Goal: Task Accomplishment & Management: Complete application form

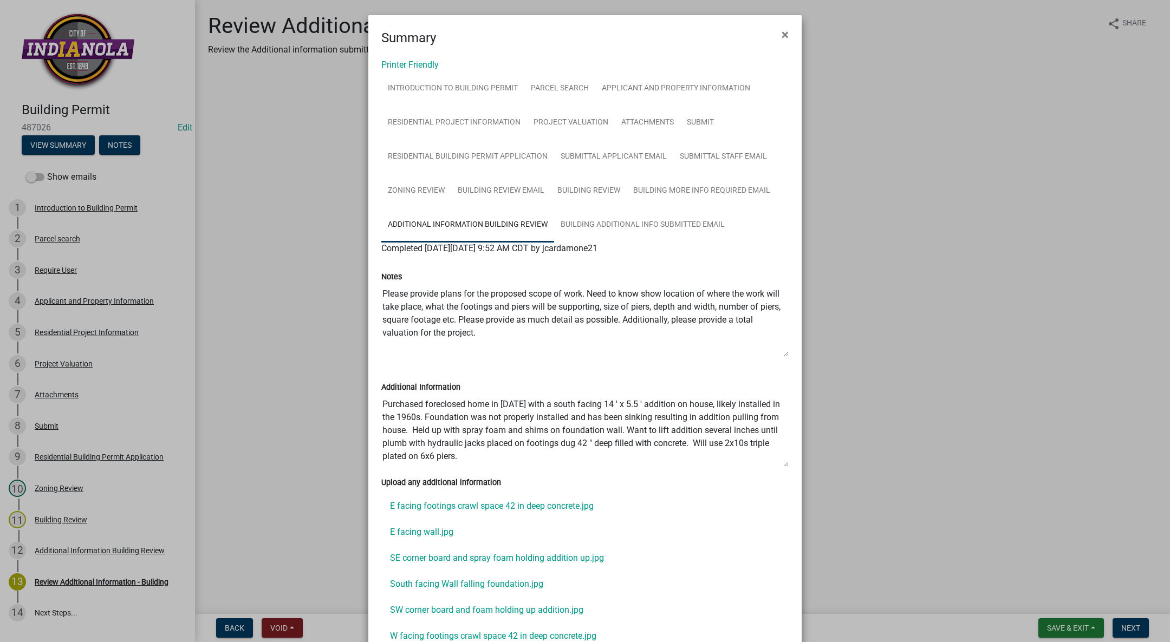
scroll to position [163, 0]
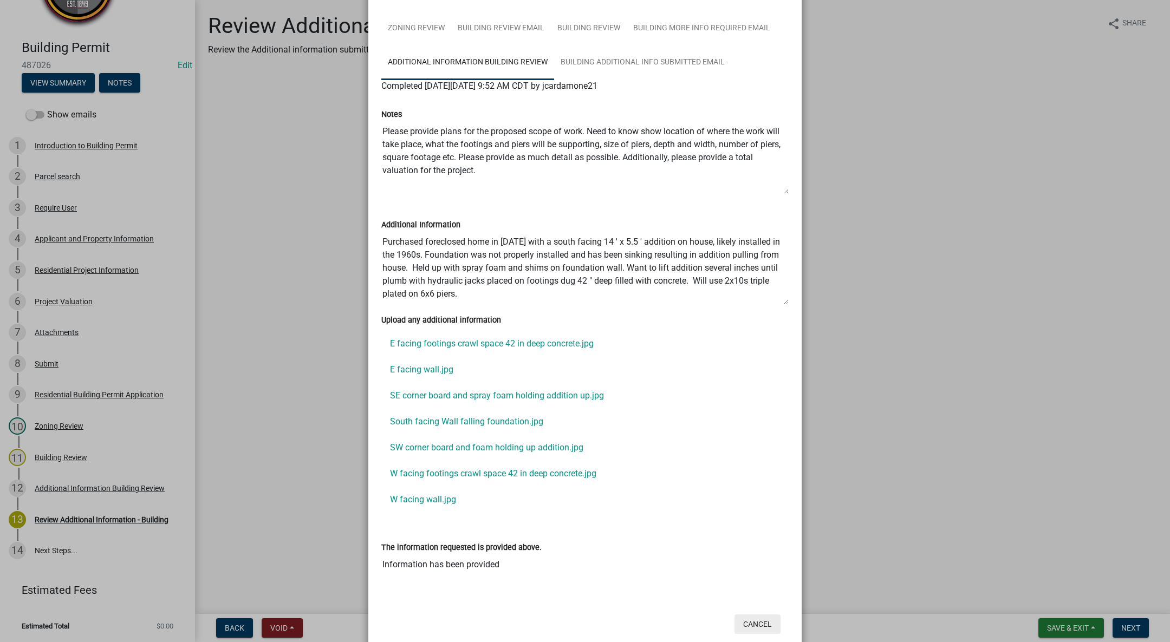
click at [748, 626] on button "Cancel" at bounding box center [758, 625] width 46 height 20
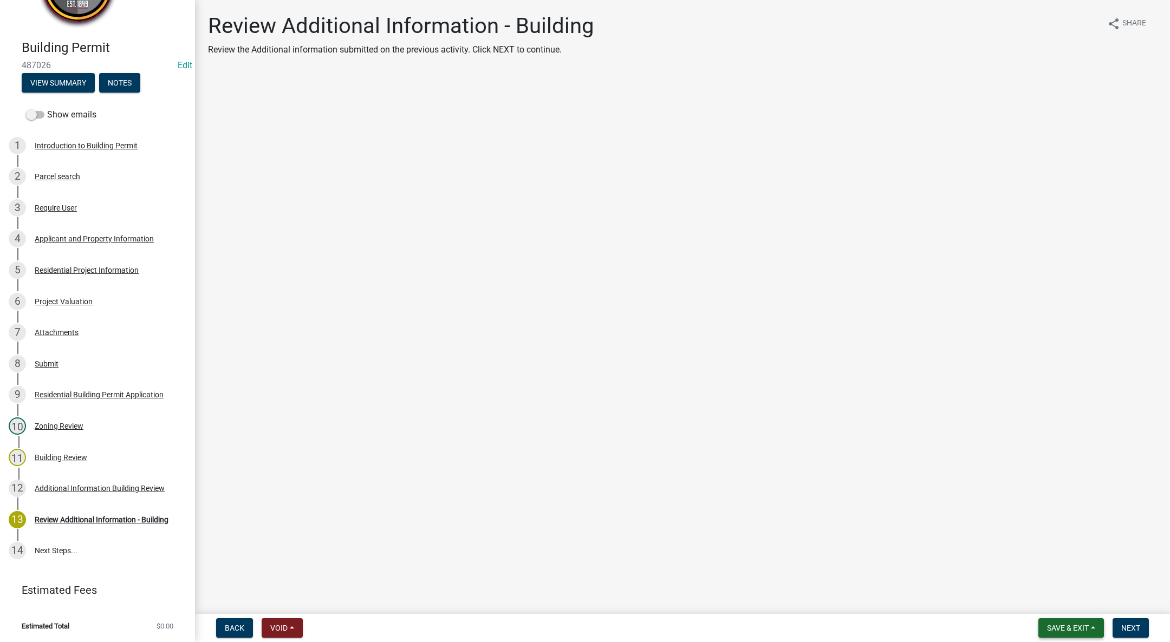
click at [1071, 629] on span "Save & Exit" at bounding box center [1068, 628] width 42 height 9
click at [1063, 600] on button "Save & Exit" at bounding box center [1060, 600] width 87 height 26
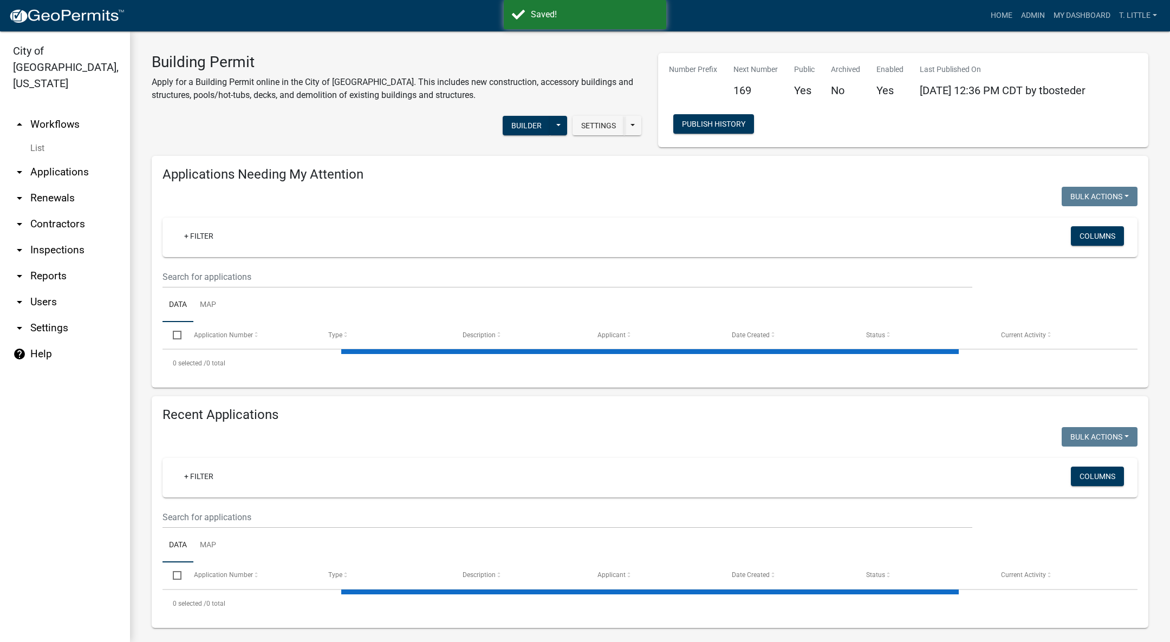
select select "3: 100"
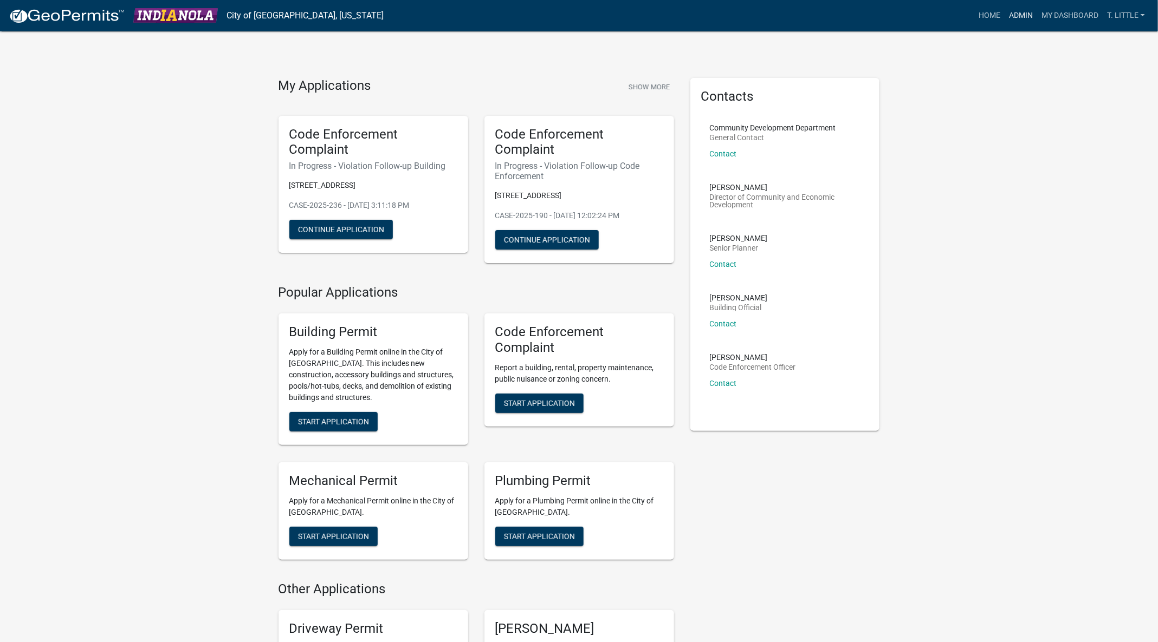
click at [1020, 7] on link "Admin" at bounding box center [1020, 15] width 33 height 21
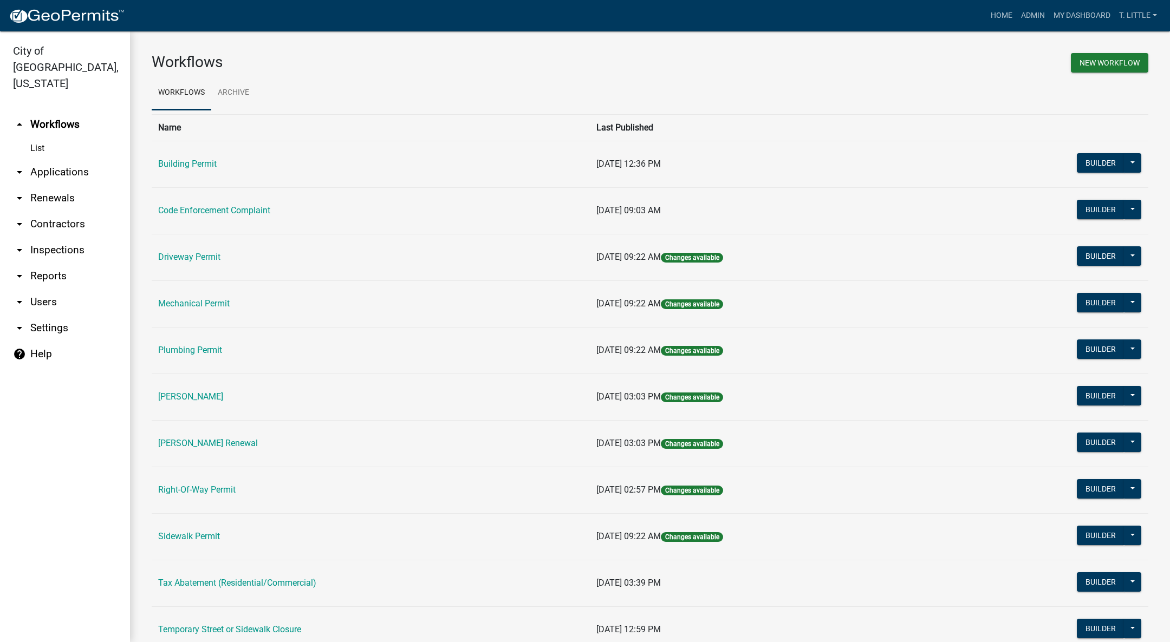
click at [181, 538] on link "Sidewalk Permit" at bounding box center [189, 536] width 62 height 10
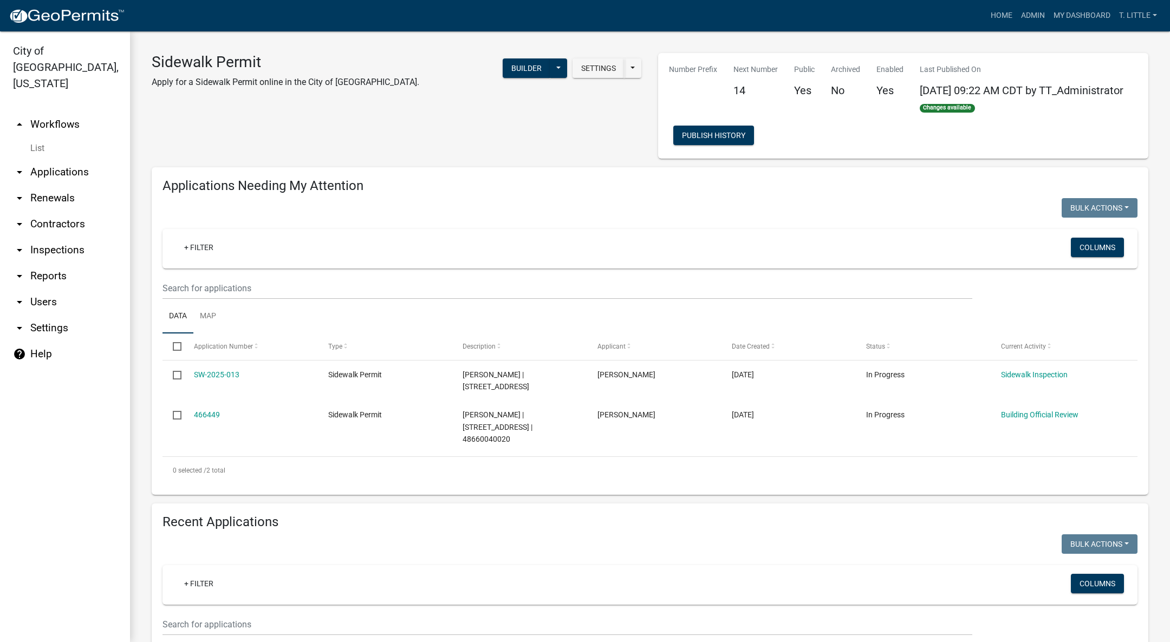
click at [217, 375] on link "SW-2025-013" at bounding box center [217, 375] width 46 height 9
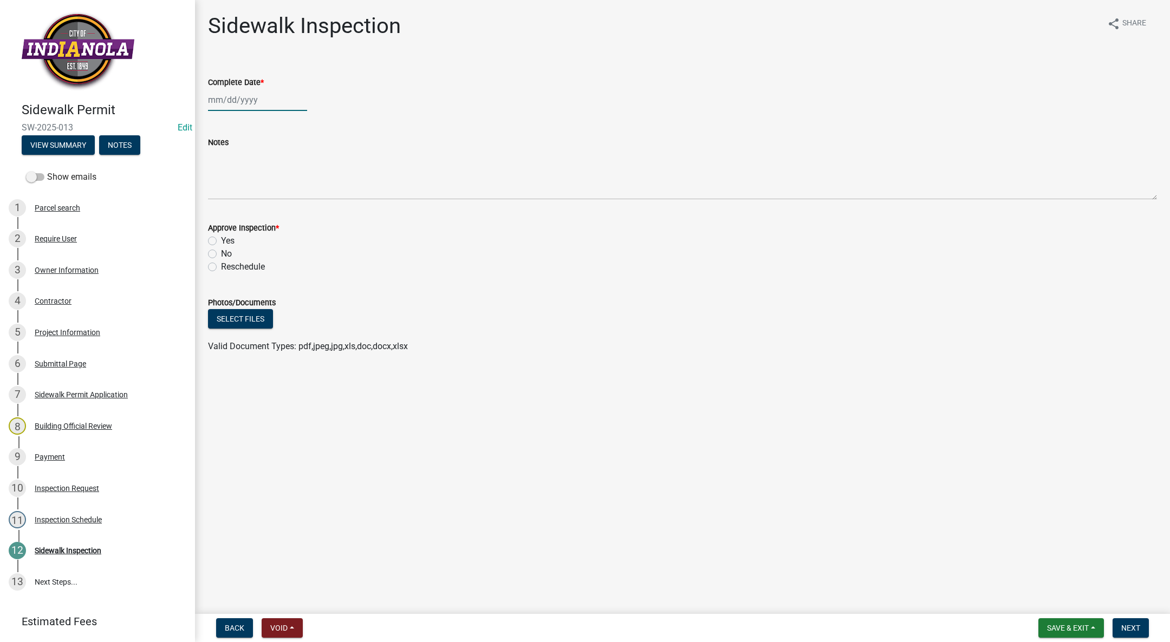
click at [226, 97] on div at bounding box center [257, 100] width 99 height 22
select select "10"
select select "2025"
click at [265, 173] on div "9" at bounding box center [270, 174] width 17 height 17
type input "[DATE]"
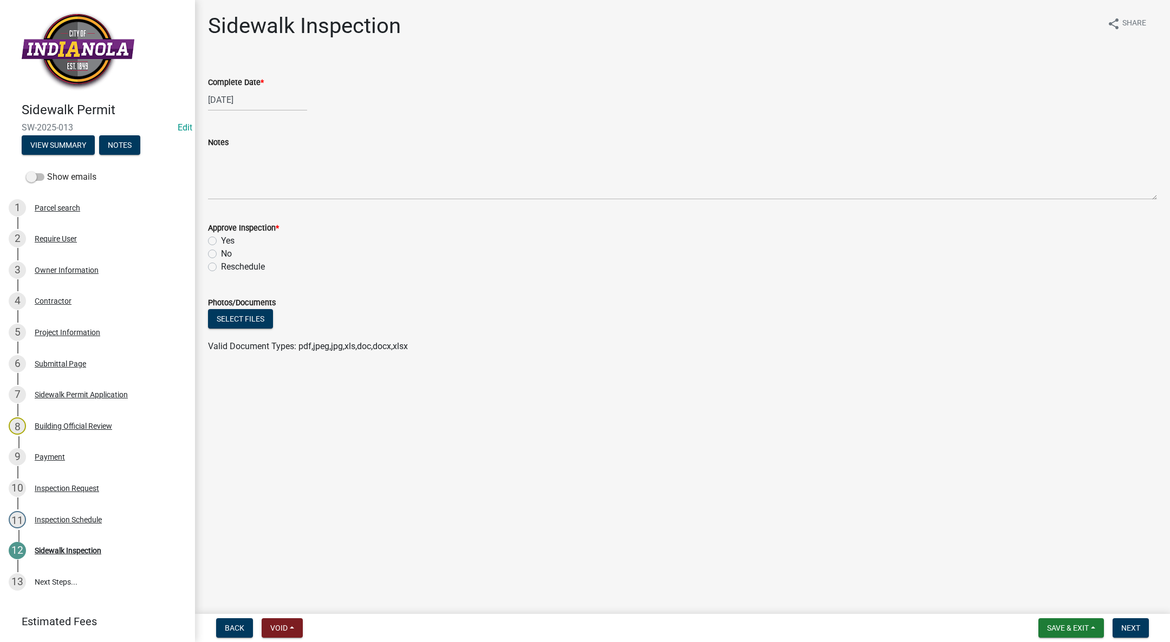
click at [221, 243] on label "Yes" at bounding box center [228, 241] width 14 height 13
click at [221, 242] on input "Yes" at bounding box center [224, 238] width 7 height 7
radio input "true"
click at [1126, 623] on button "Next" at bounding box center [1131, 629] width 36 height 20
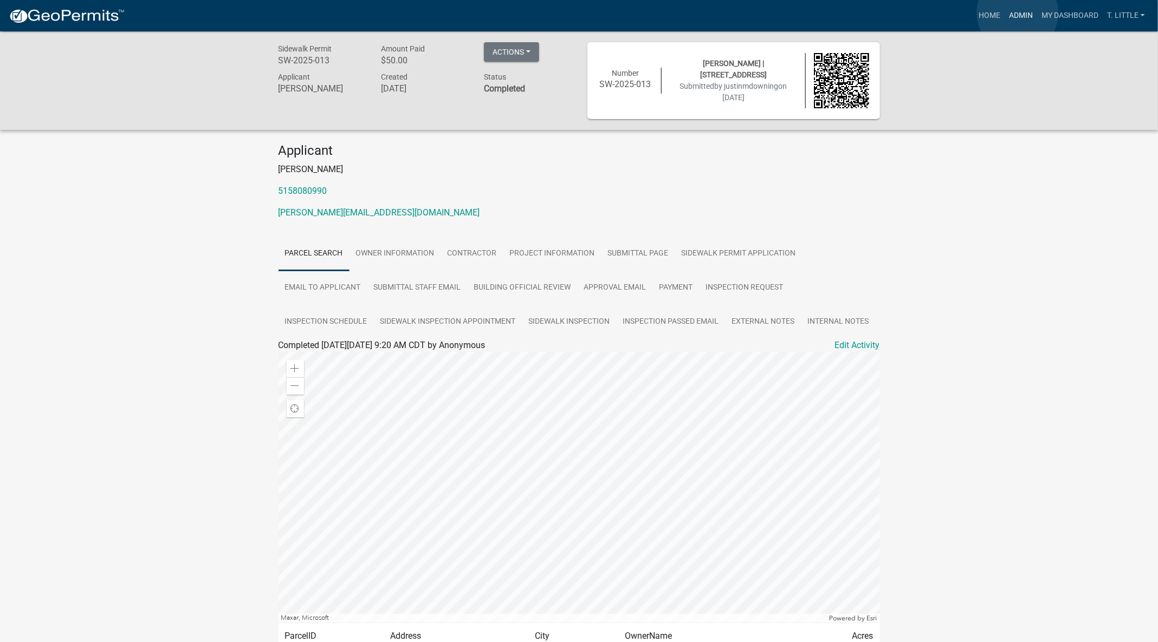
click at [1017, 13] on link "Admin" at bounding box center [1020, 15] width 33 height 21
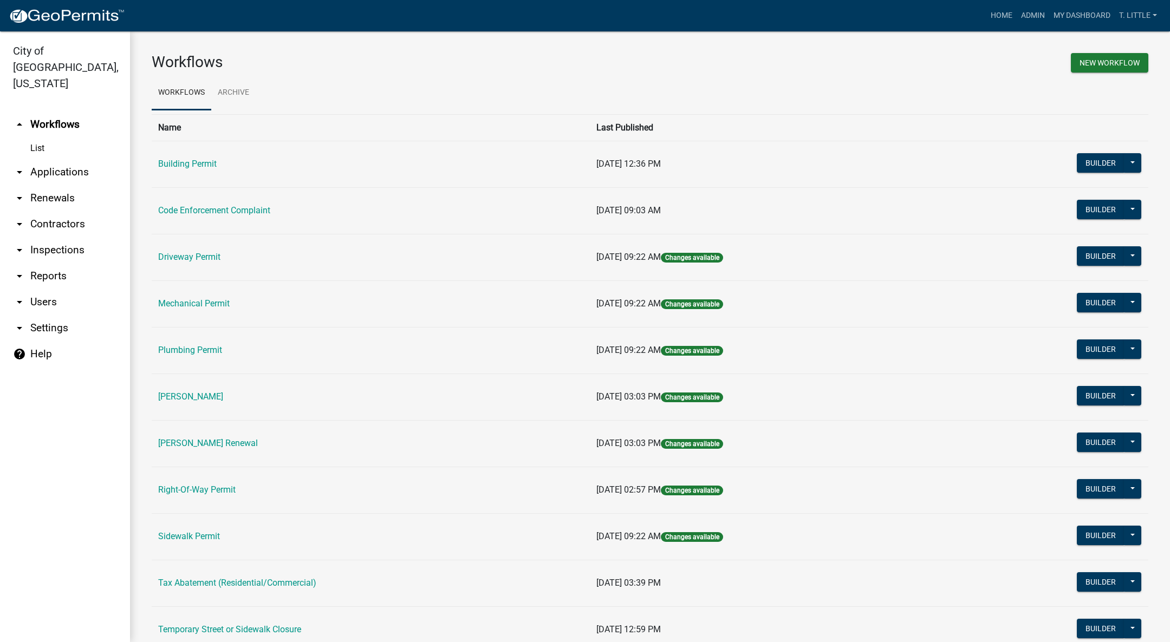
click at [196, 164] on link "Building Permit" at bounding box center [187, 164] width 59 height 10
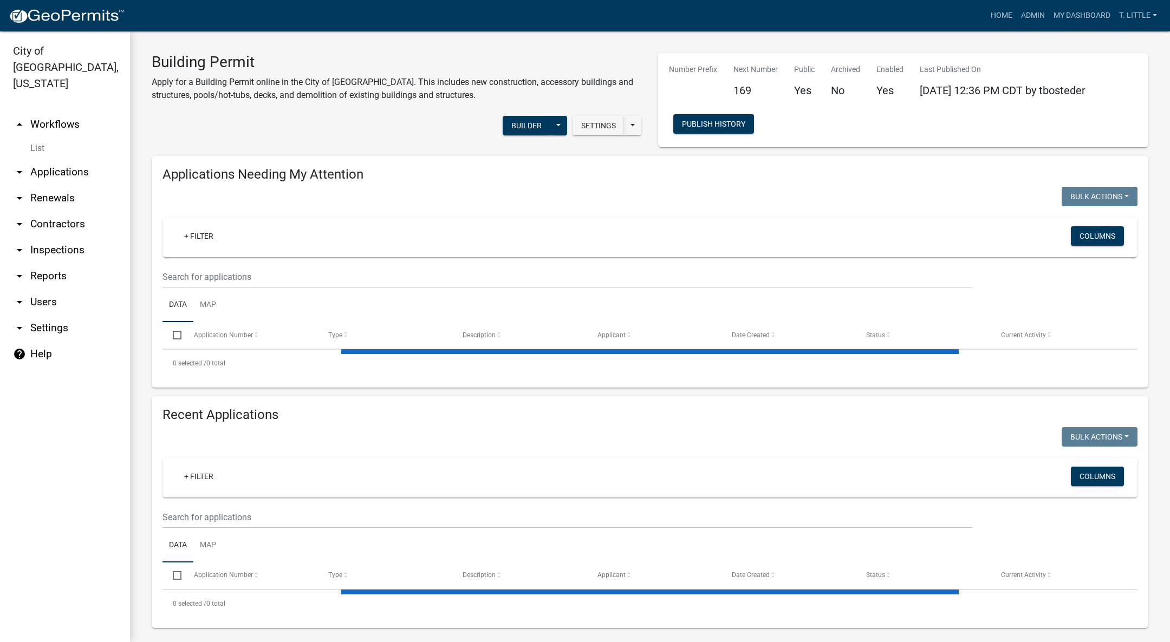
select select "3: 100"
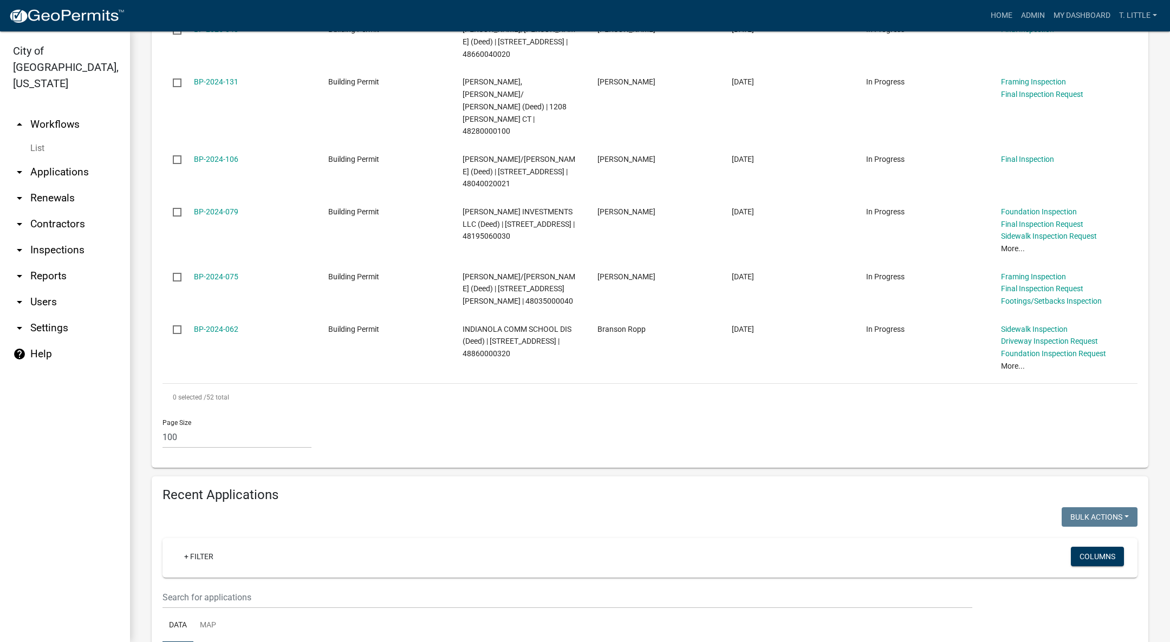
scroll to position [3135, 0]
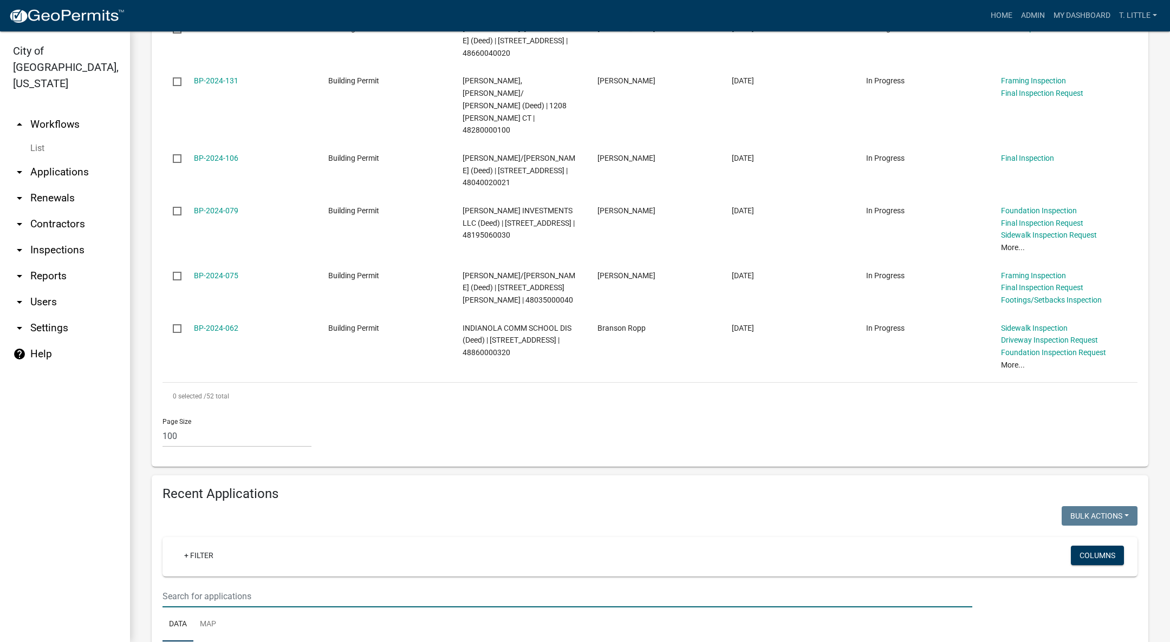
click at [403, 586] on input "text" at bounding box center [568, 597] width 810 height 22
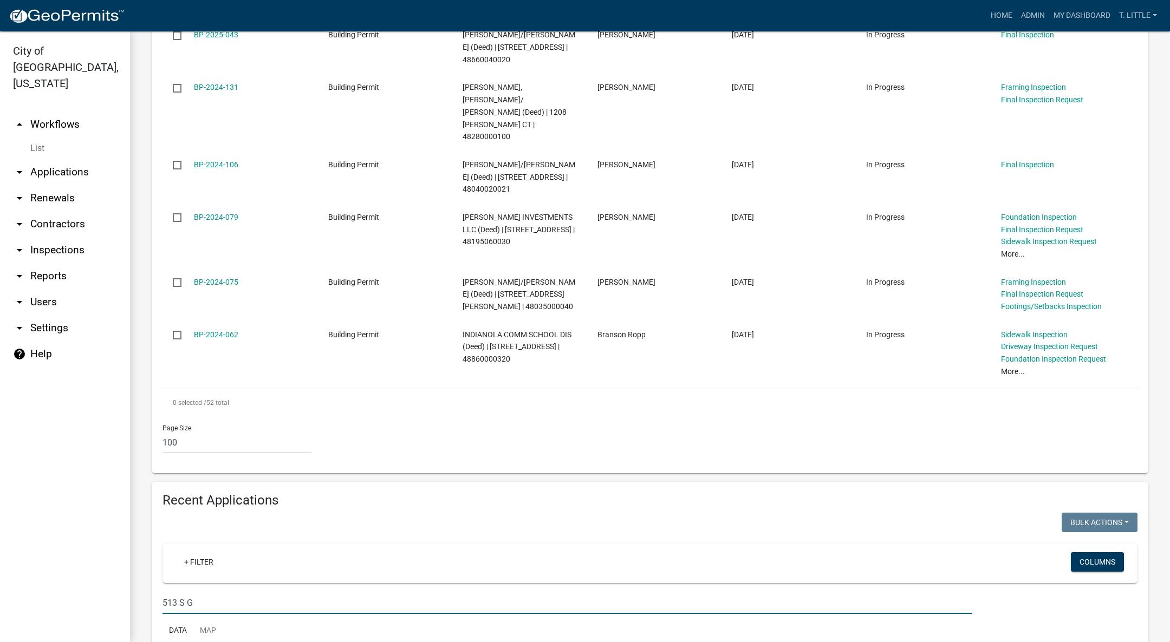
type input "513 S G"
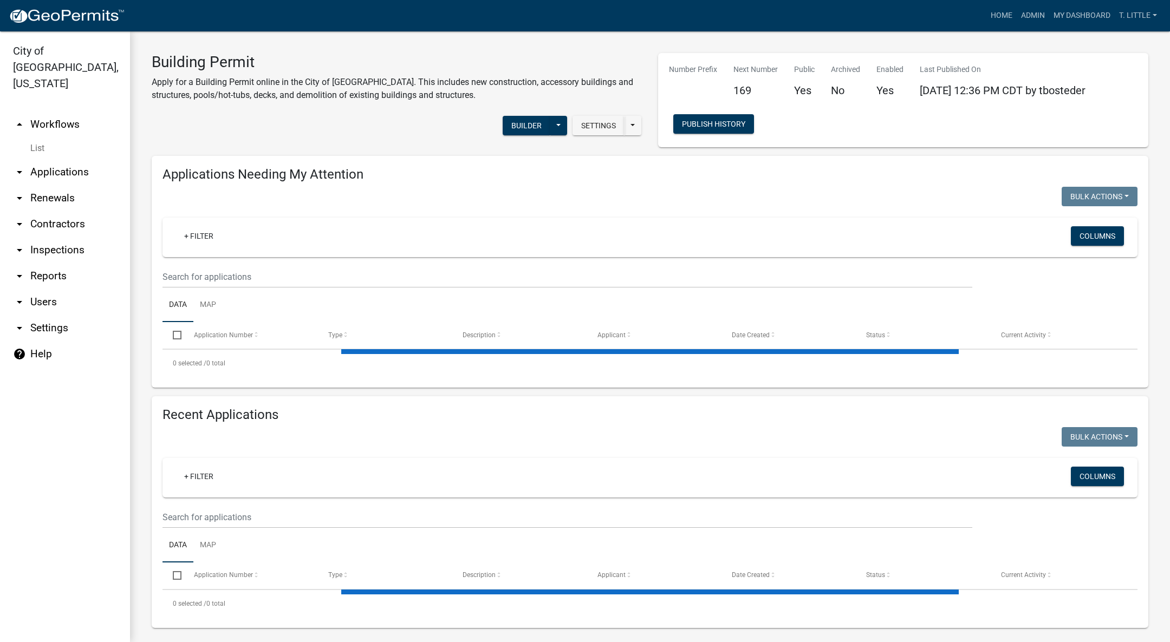
select select "3: 100"
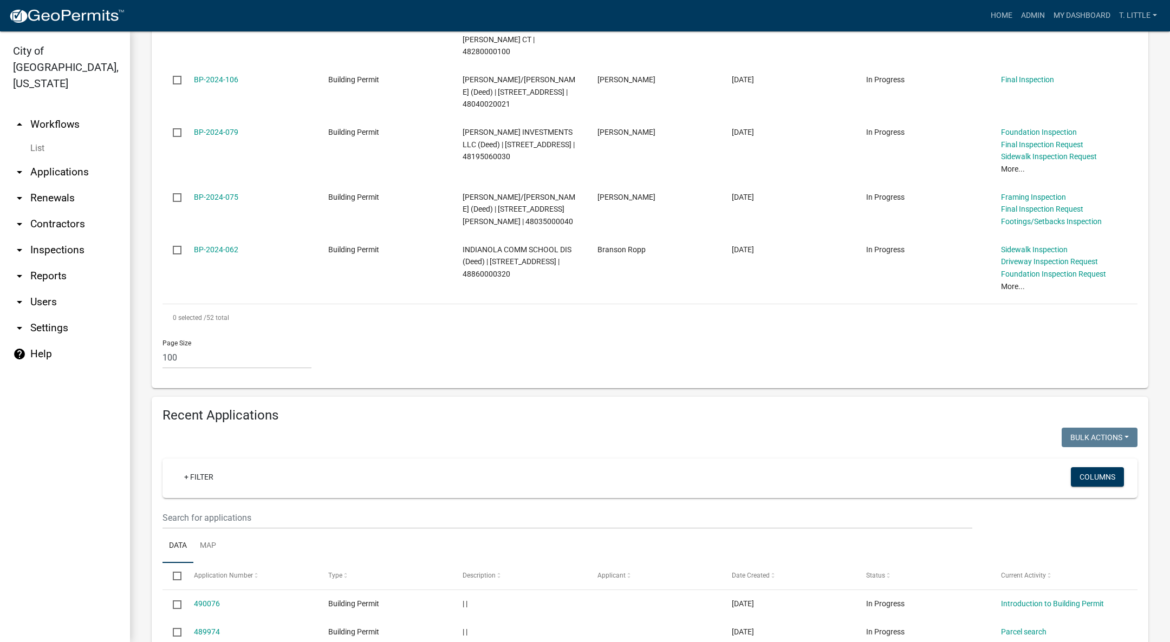
scroll to position [3193, 0]
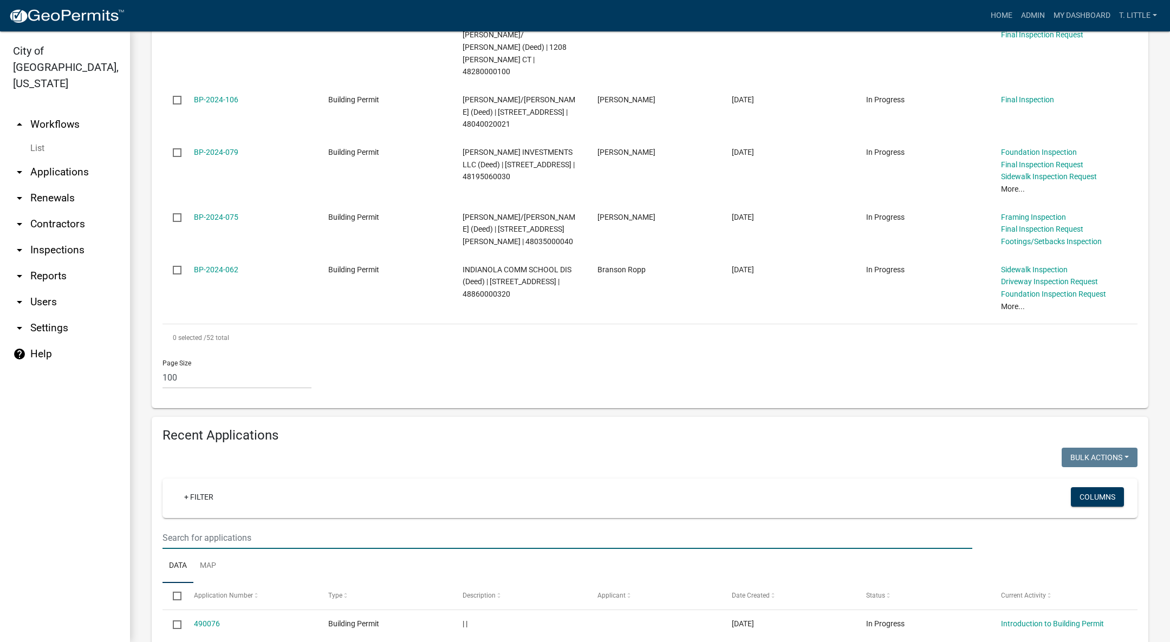
click at [394, 527] on input "text" at bounding box center [568, 538] width 810 height 22
type input "513 S G"
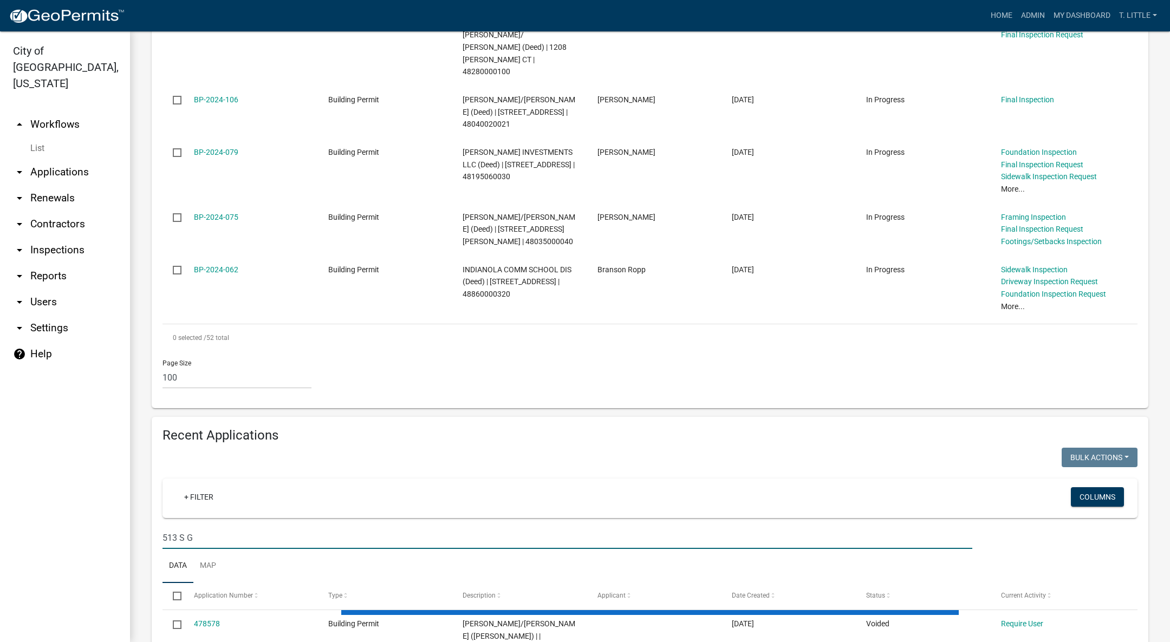
scroll to position [3128, 0]
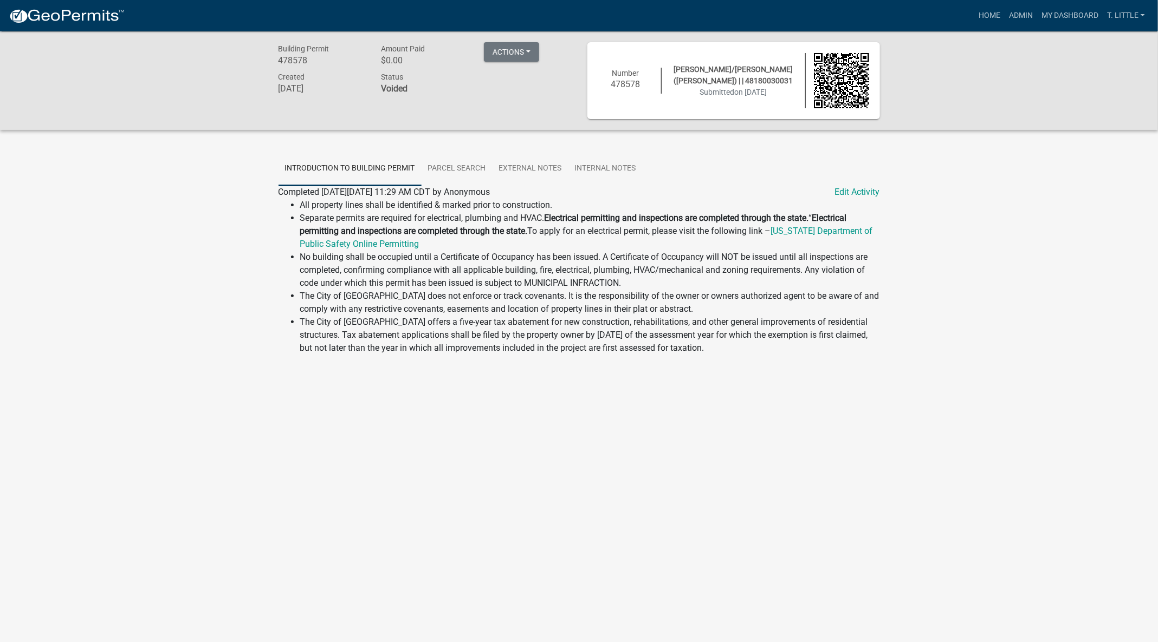
click at [856, 181] on ul "Introduction to Building Permit Parcel search External Notes Internal Notes" at bounding box center [578, 169] width 601 height 34
click at [854, 191] on link "Edit Activity" at bounding box center [857, 192] width 45 height 13
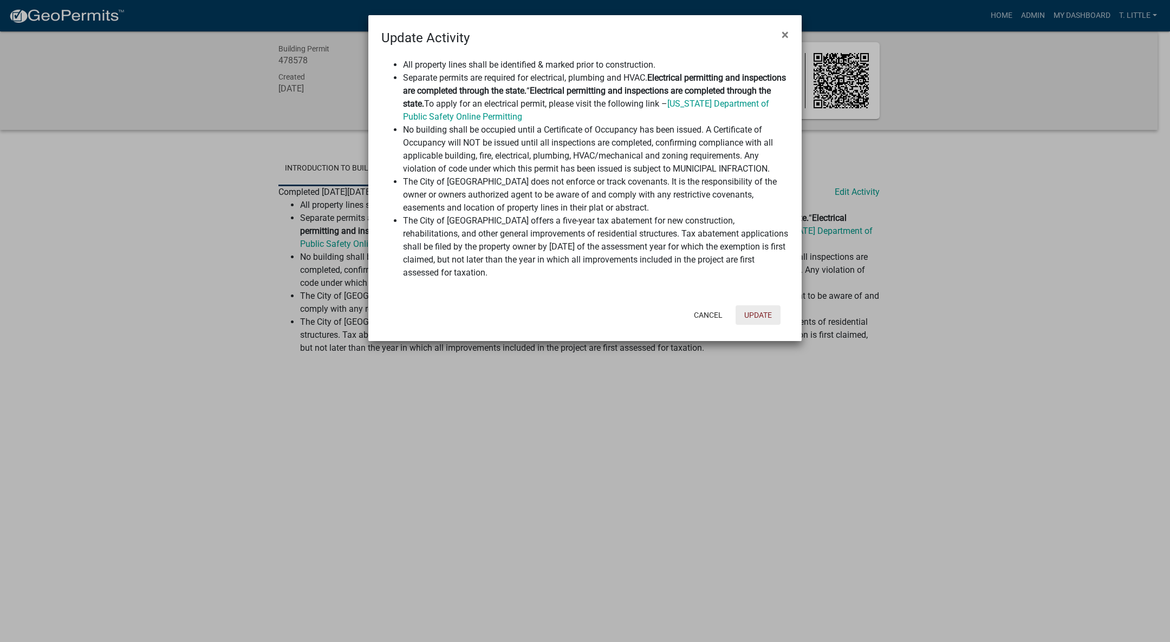
click at [762, 311] on button "Update" at bounding box center [758, 316] width 45 height 20
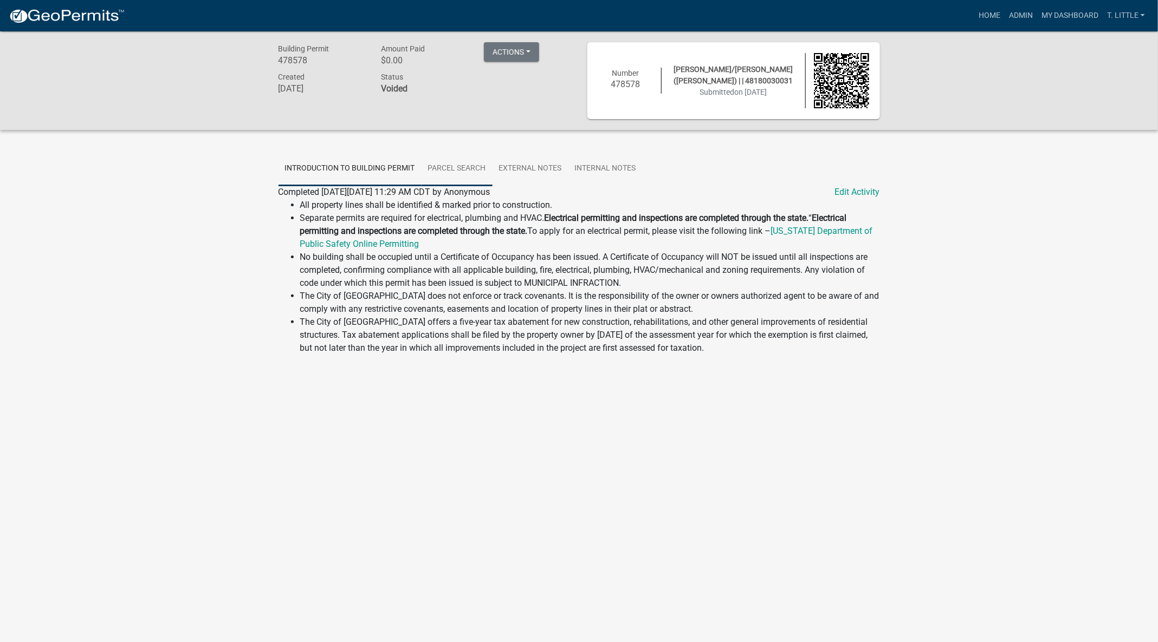
click at [465, 163] on link "Parcel search" at bounding box center [456, 169] width 71 height 35
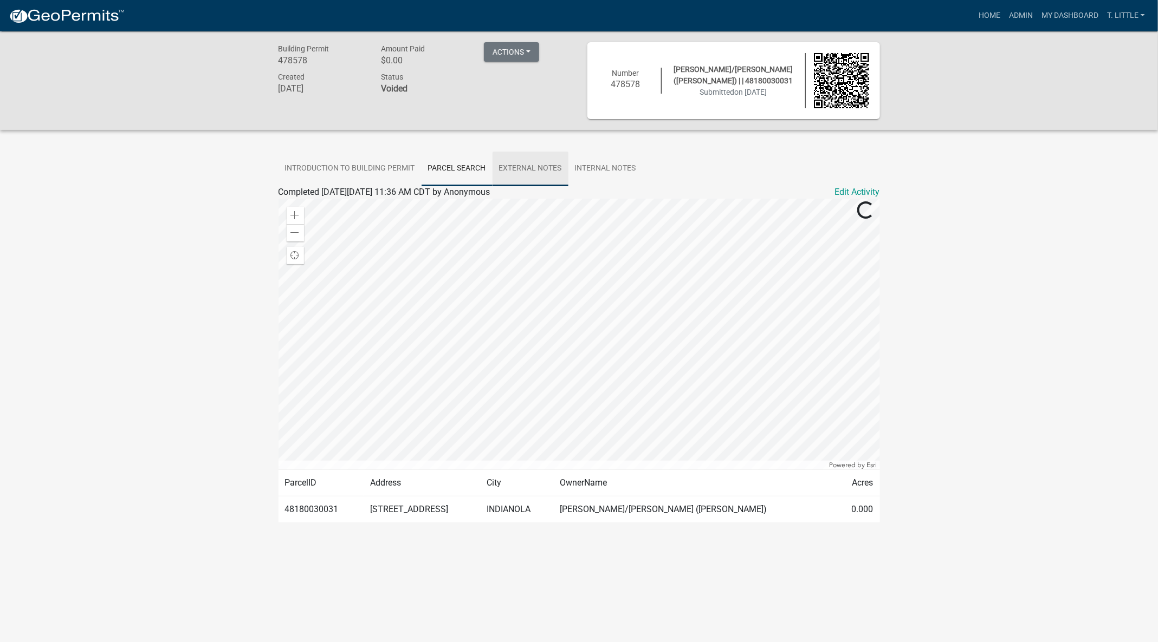
click at [532, 162] on link "External Notes" at bounding box center [530, 169] width 76 height 35
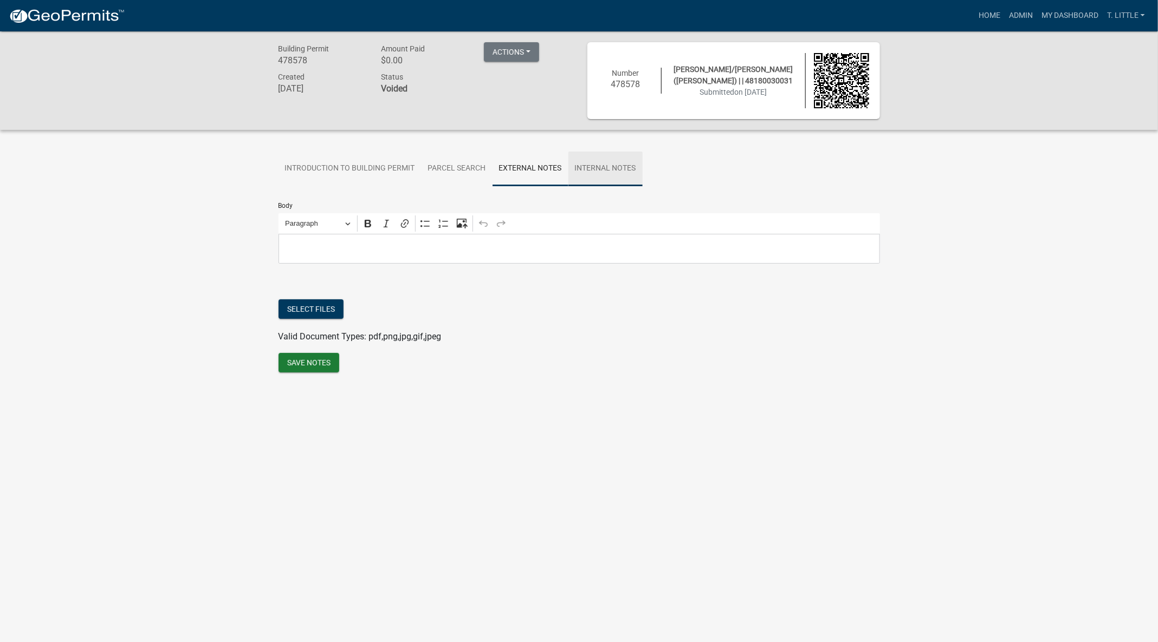
click at [624, 164] on link "Internal Notes" at bounding box center [605, 169] width 74 height 35
click at [527, 47] on button "Actions" at bounding box center [511, 52] width 55 height 20
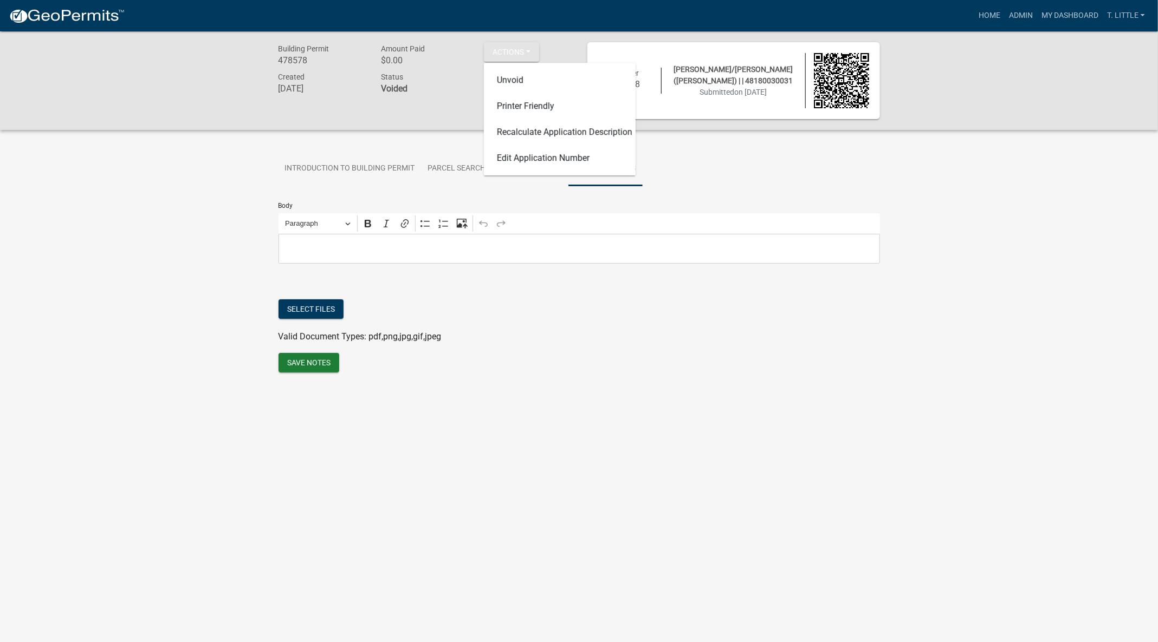
click at [377, 134] on div "Building Permit 478578 Amount Paid $0.00 Actions Unvoid Printer Friendly Recalc…" at bounding box center [579, 219] width 1158 height 376
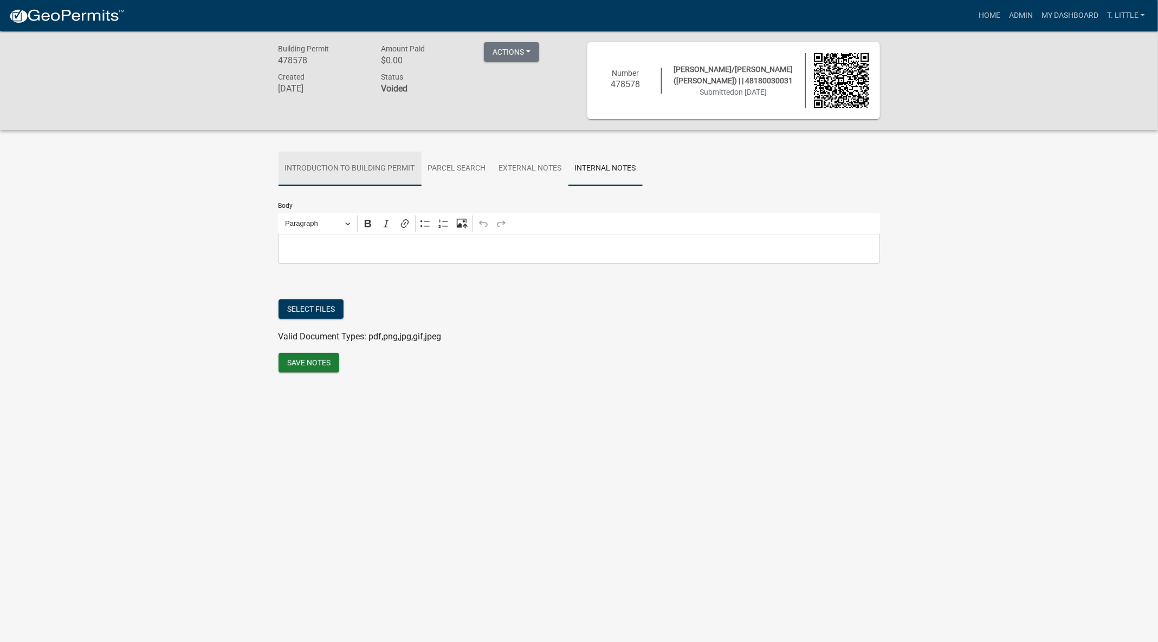
click at [340, 165] on link "Introduction to Building Permit" at bounding box center [349, 169] width 143 height 35
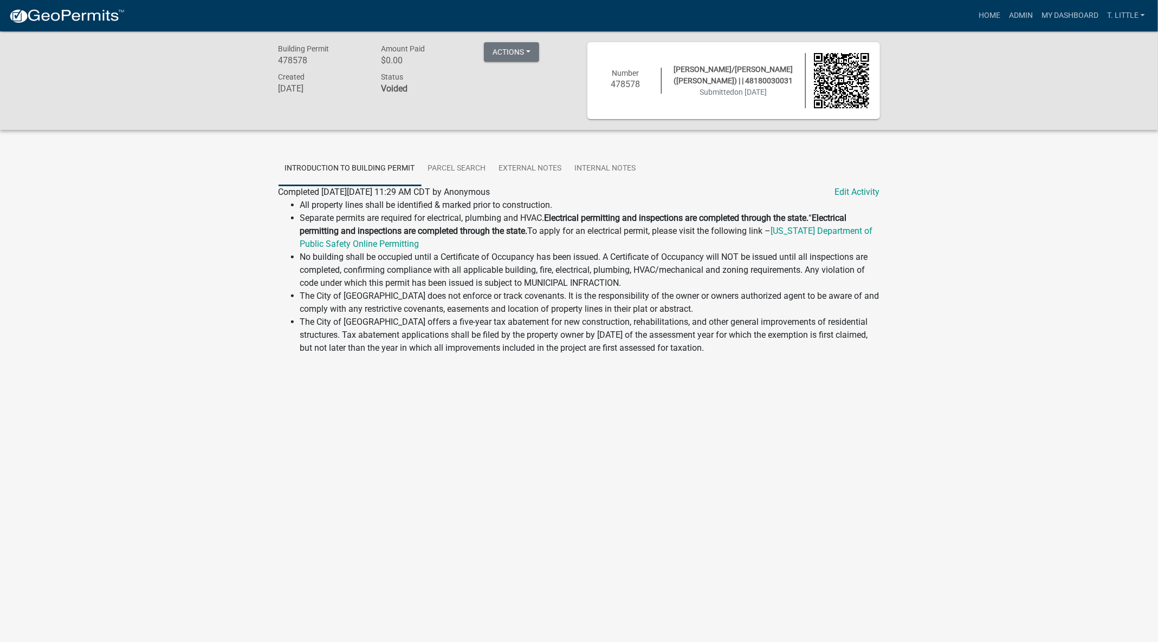
click at [843, 193] on link "Edit Activity" at bounding box center [857, 192] width 45 height 13
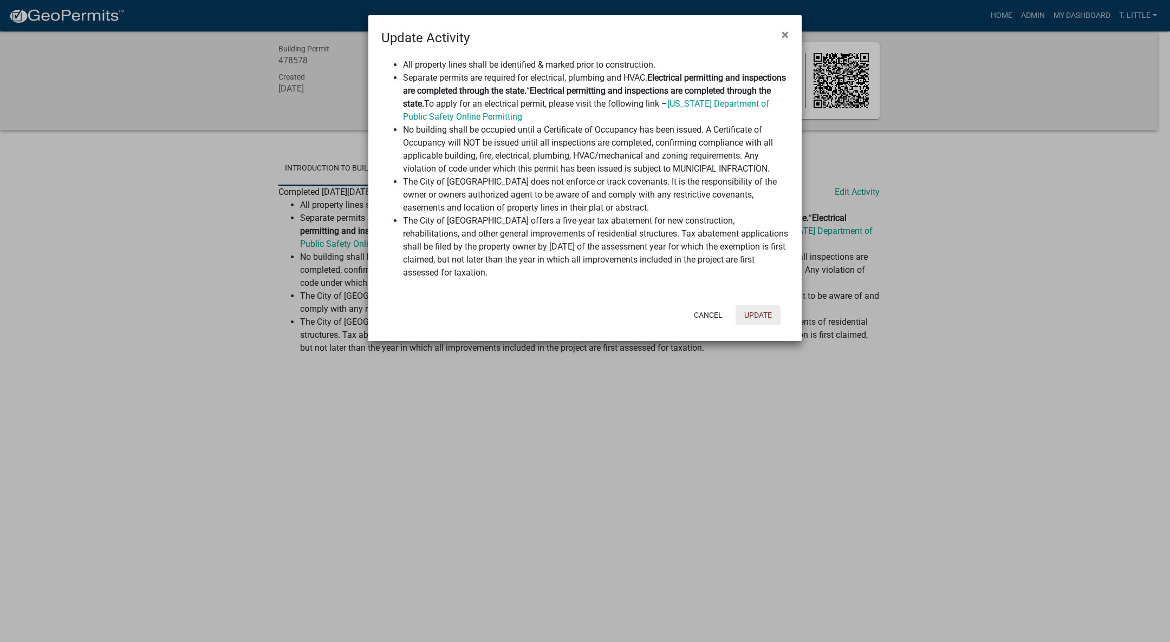
click at [758, 322] on button "Update" at bounding box center [758, 316] width 45 height 20
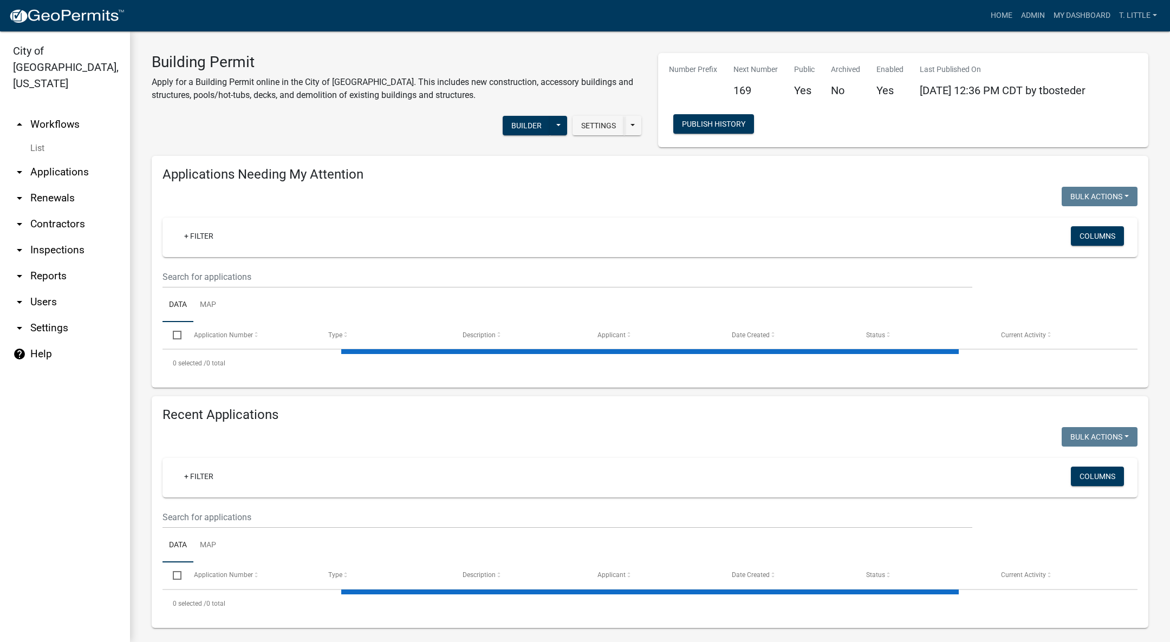
select select "3: 100"
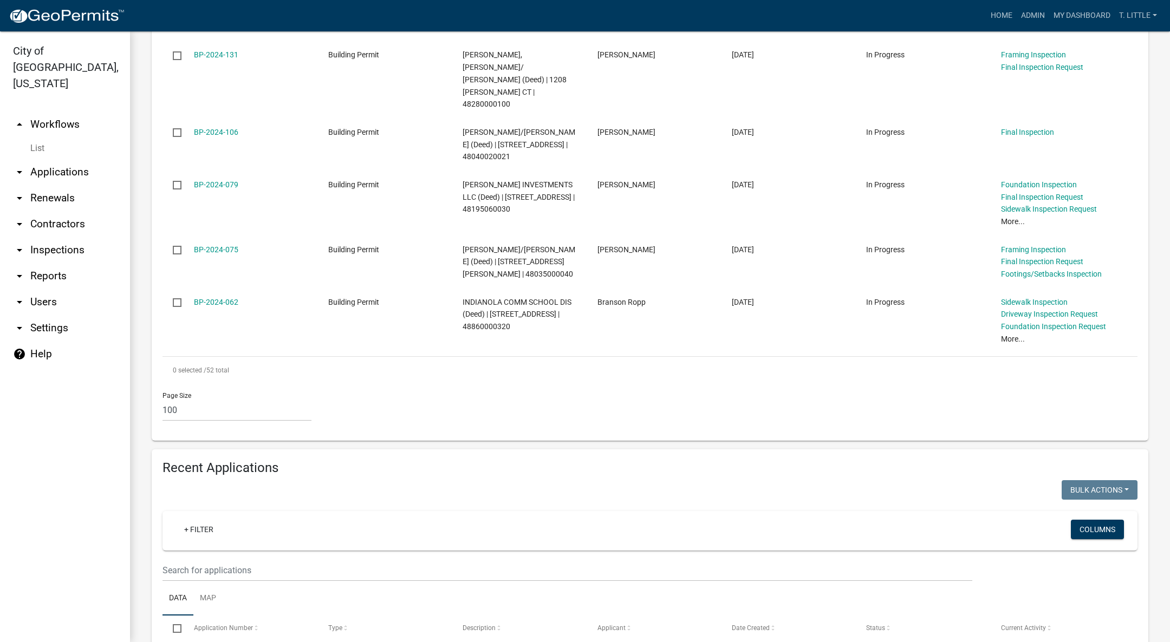
scroll to position [3166, 0]
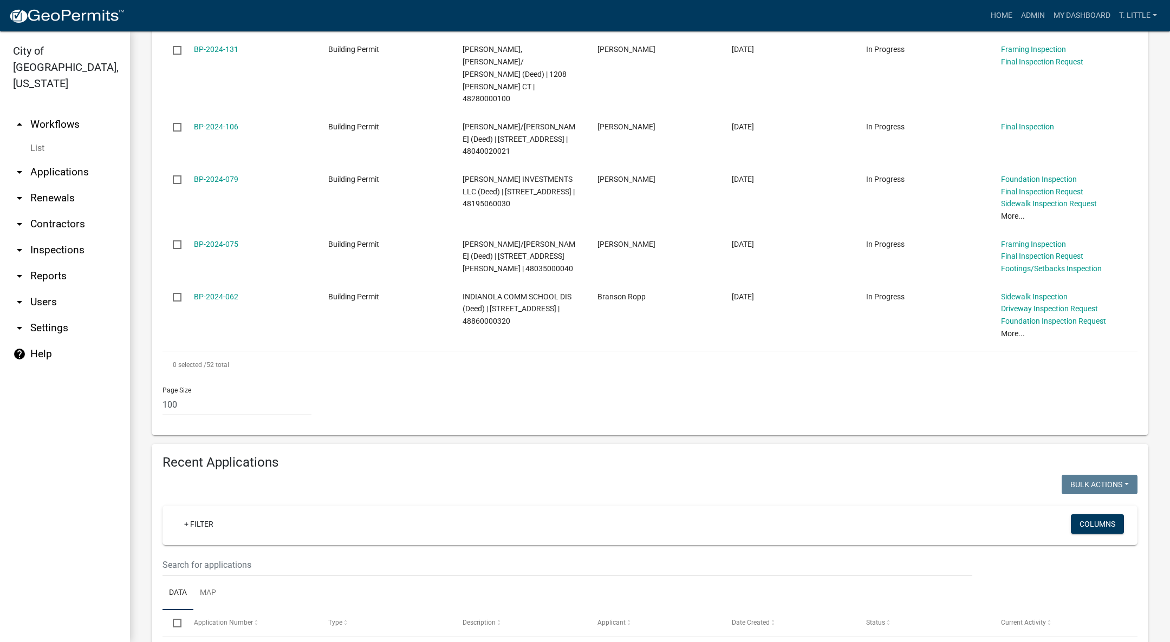
click at [268, 506] on wm-filter-builder "+ Filter Columns" at bounding box center [650, 541] width 975 height 70
click at [269, 554] on input "text" at bounding box center [568, 565] width 810 height 22
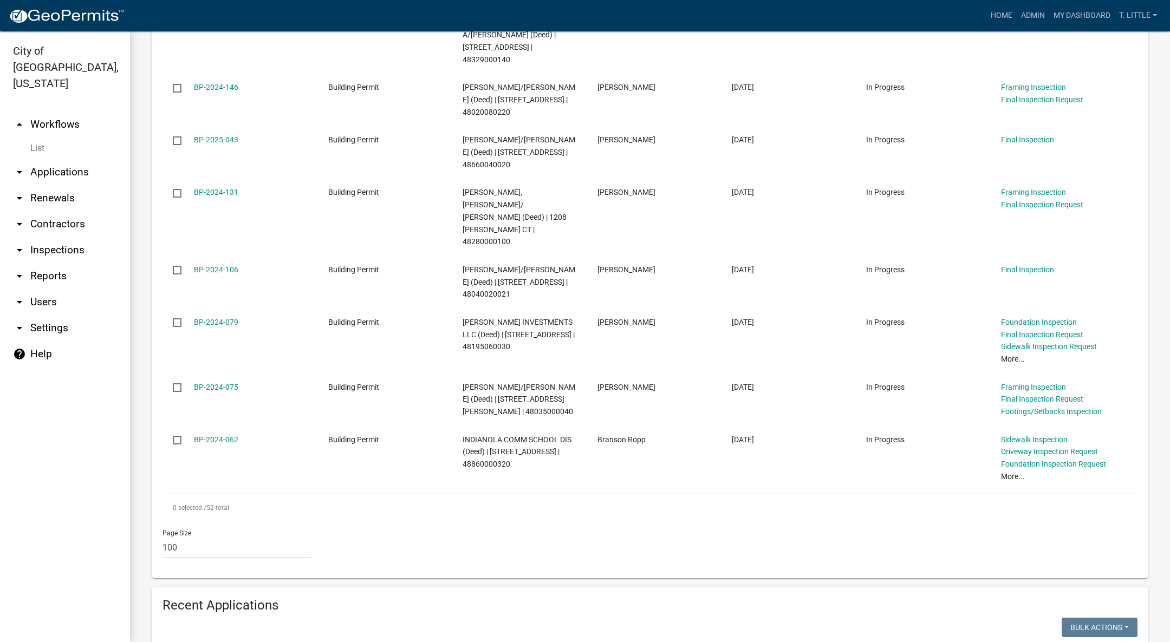
scroll to position [3267, 0]
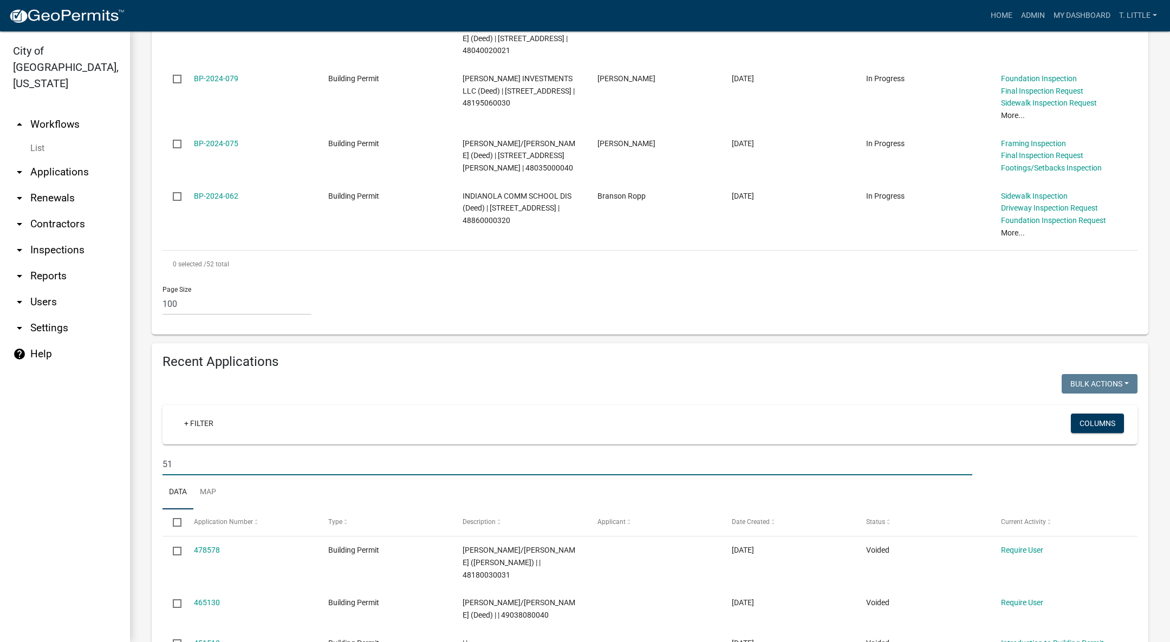
type input "5"
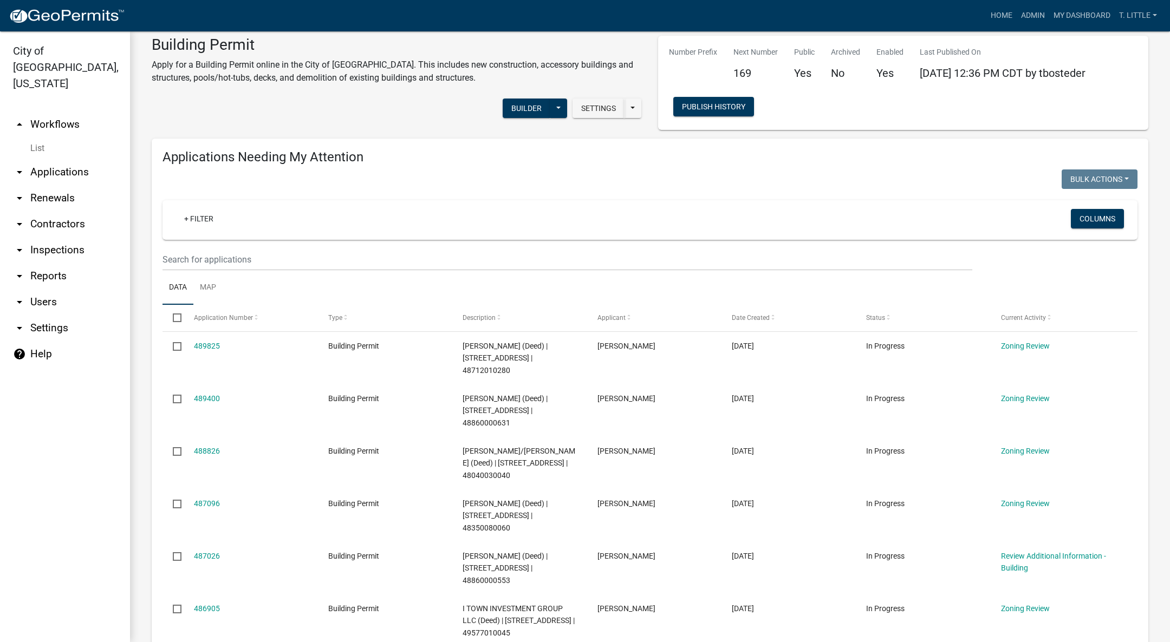
scroll to position [0, 0]
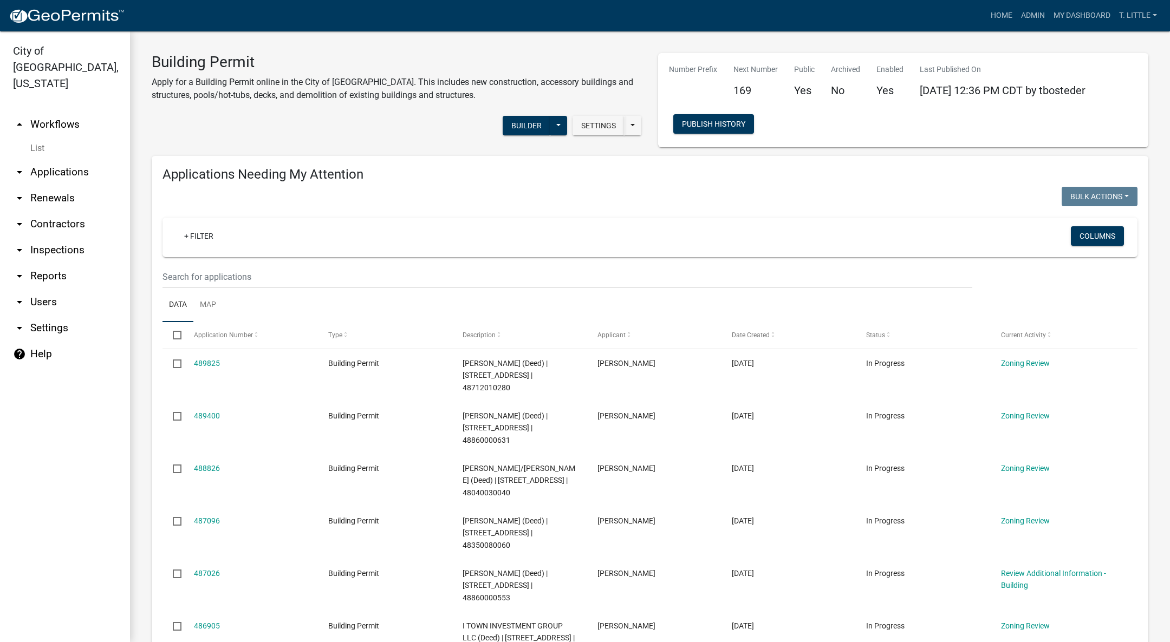
type input "[STREET_ADDRESS]"
click at [1034, 16] on link "Admin" at bounding box center [1033, 15] width 33 height 21
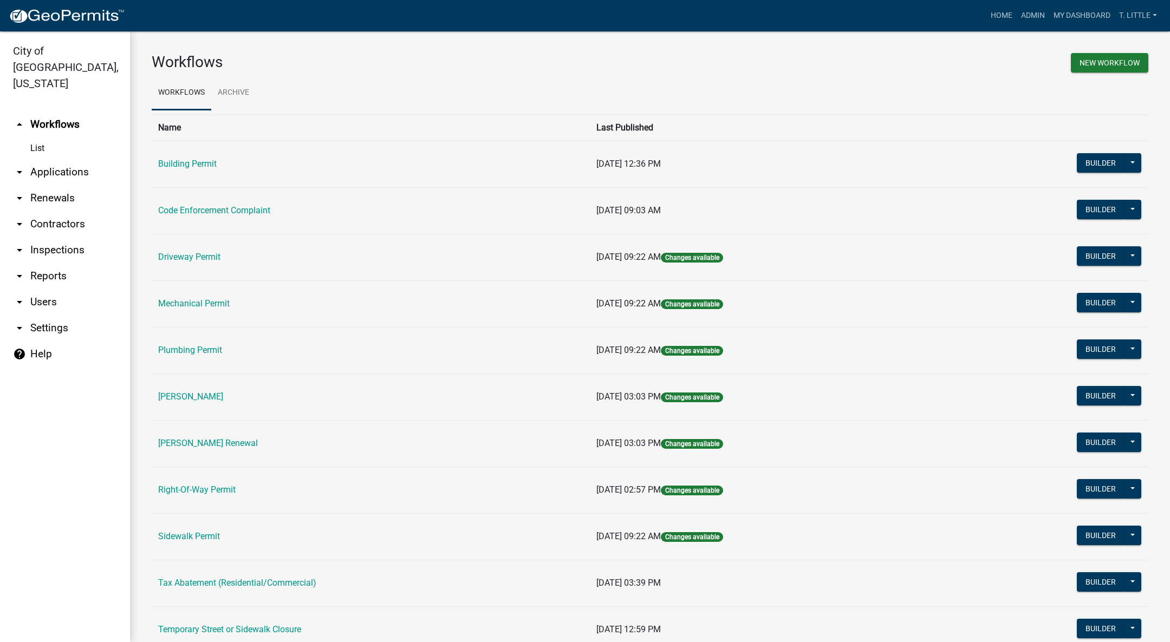
click at [197, 259] on link "Driveway Permit" at bounding box center [189, 257] width 62 height 10
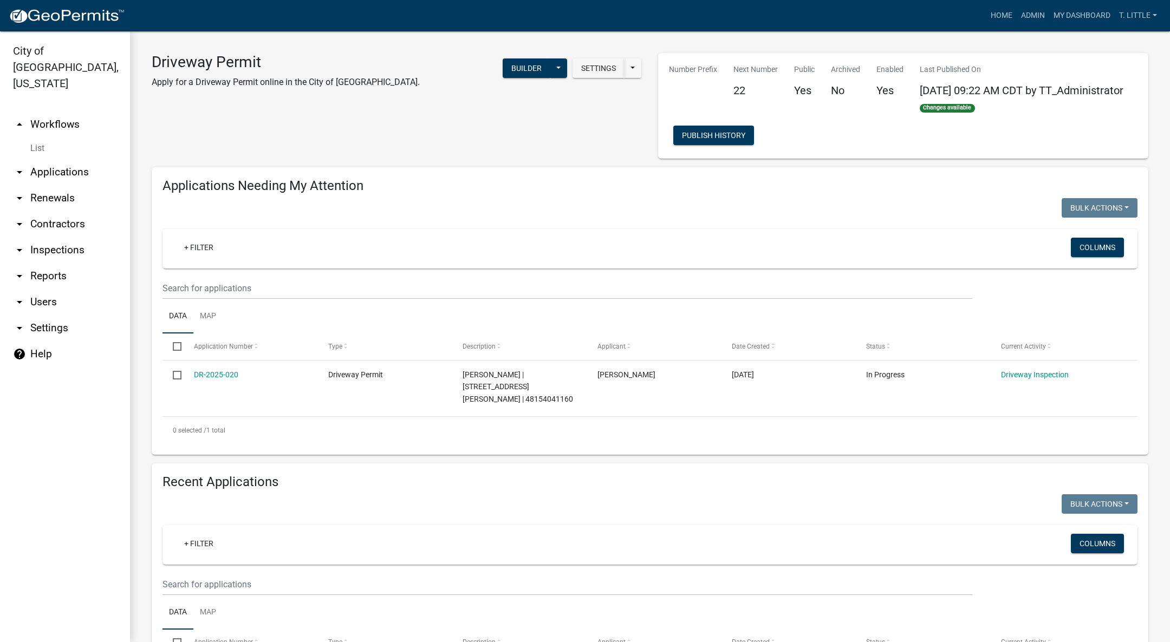
click at [217, 374] on link "DR-2025-020" at bounding box center [216, 375] width 44 height 9
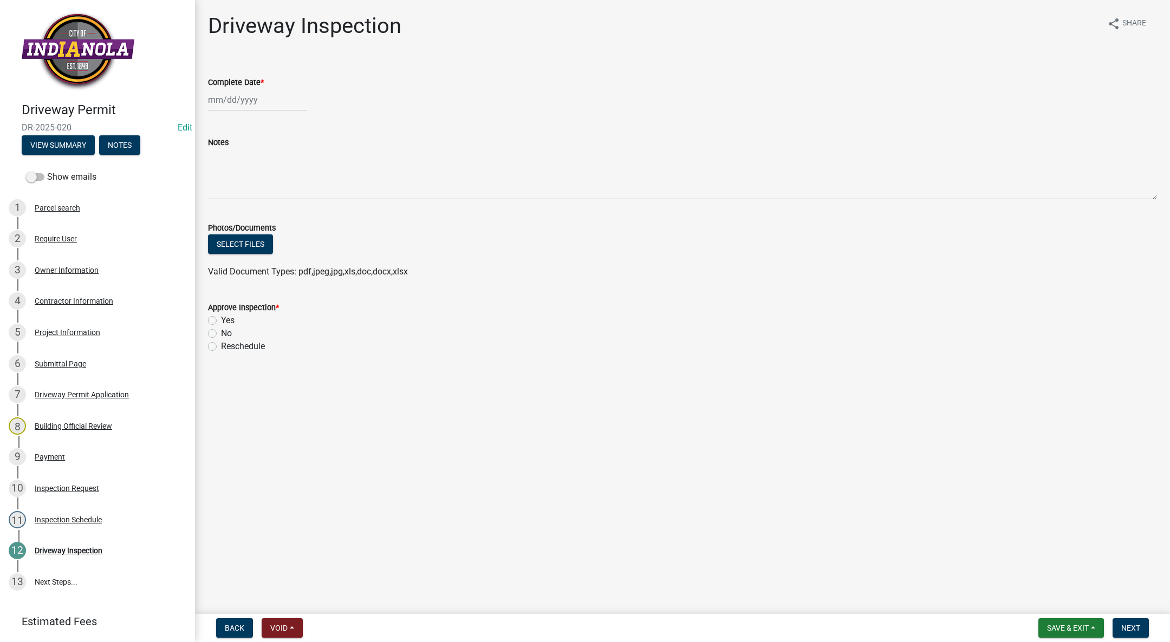
select select "10"
select select "2025"
click at [229, 101] on div "[PERSON_NAME] Feb Mar Apr [PERSON_NAME][DATE] Oct Nov [DATE] 1526 1527 1528 152…" at bounding box center [257, 100] width 99 height 22
click at [270, 172] on div "9" at bounding box center [270, 174] width 17 height 17
type input "[DATE]"
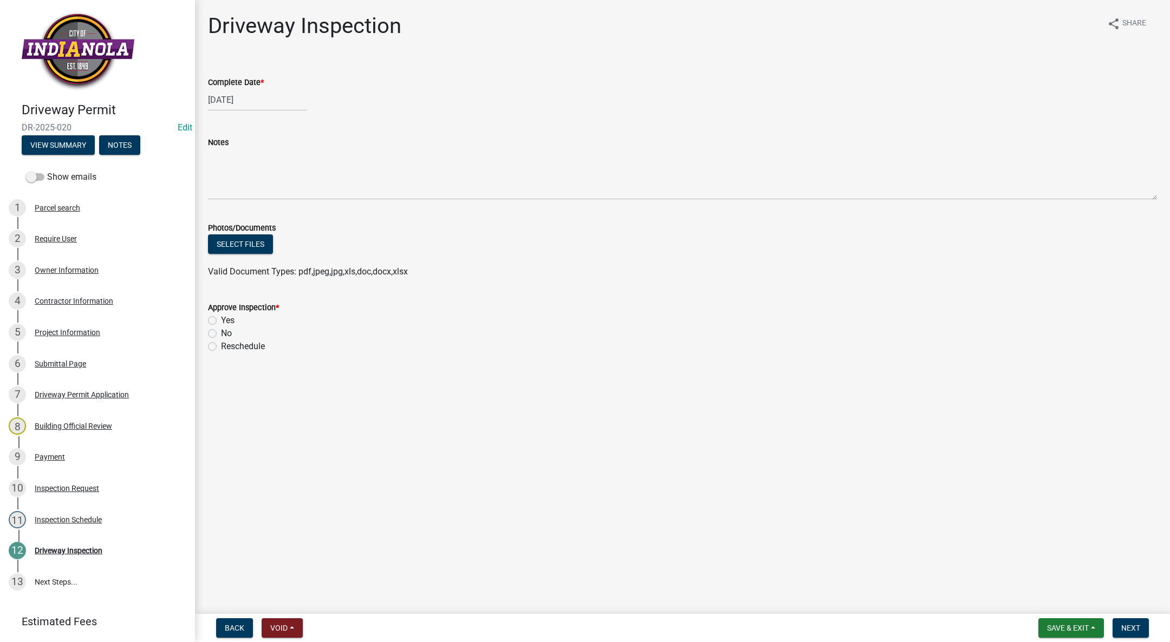
click at [221, 318] on label "Yes" at bounding box center [228, 320] width 14 height 13
click at [221, 318] on input "Yes" at bounding box center [224, 317] width 7 height 7
radio input "true"
click at [1135, 629] on span "Next" at bounding box center [1130, 628] width 19 height 9
